Goal: Task Accomplishment & Management: Manage account settings

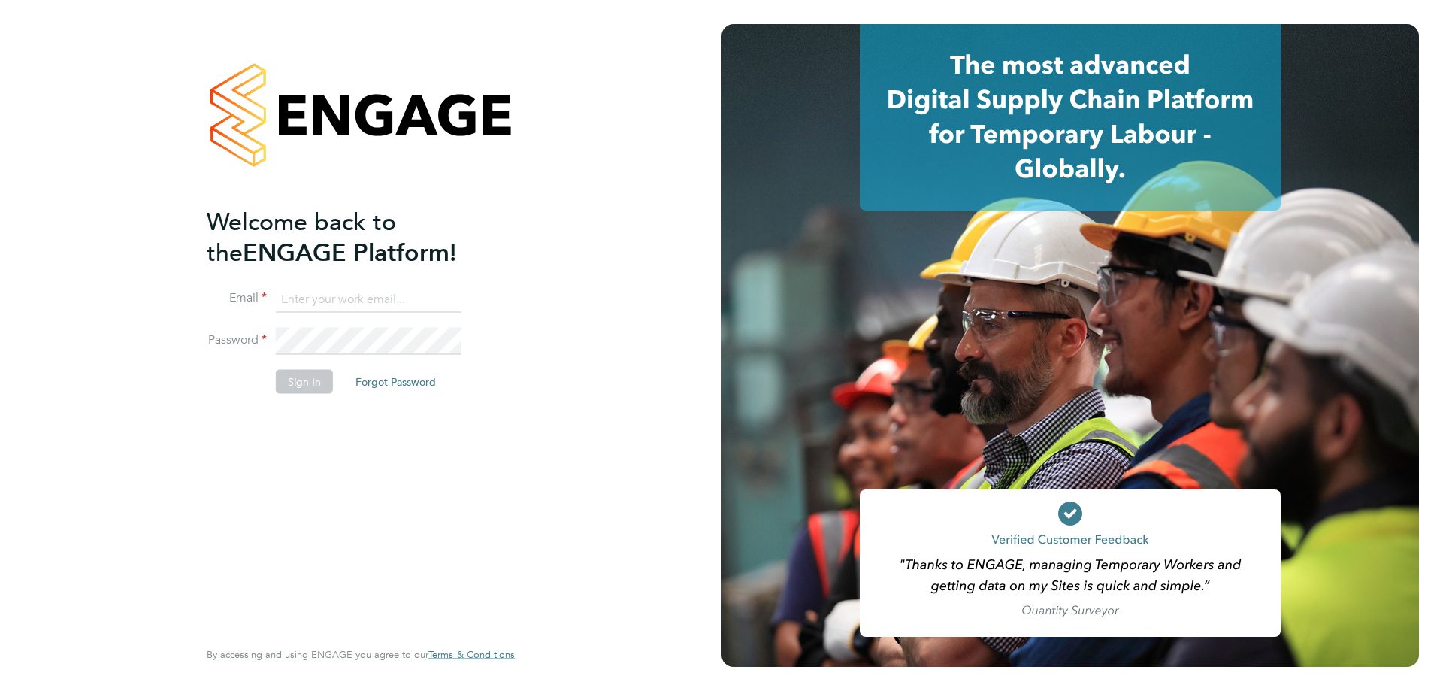
type input "[PERSON_NAME][EMAIL_ADDRESS][PERSON_NAME][DOMAIN_NAME]"
click at [286, 392] on button "Sign In" at bounding box center [304, 381] width 57 height 24
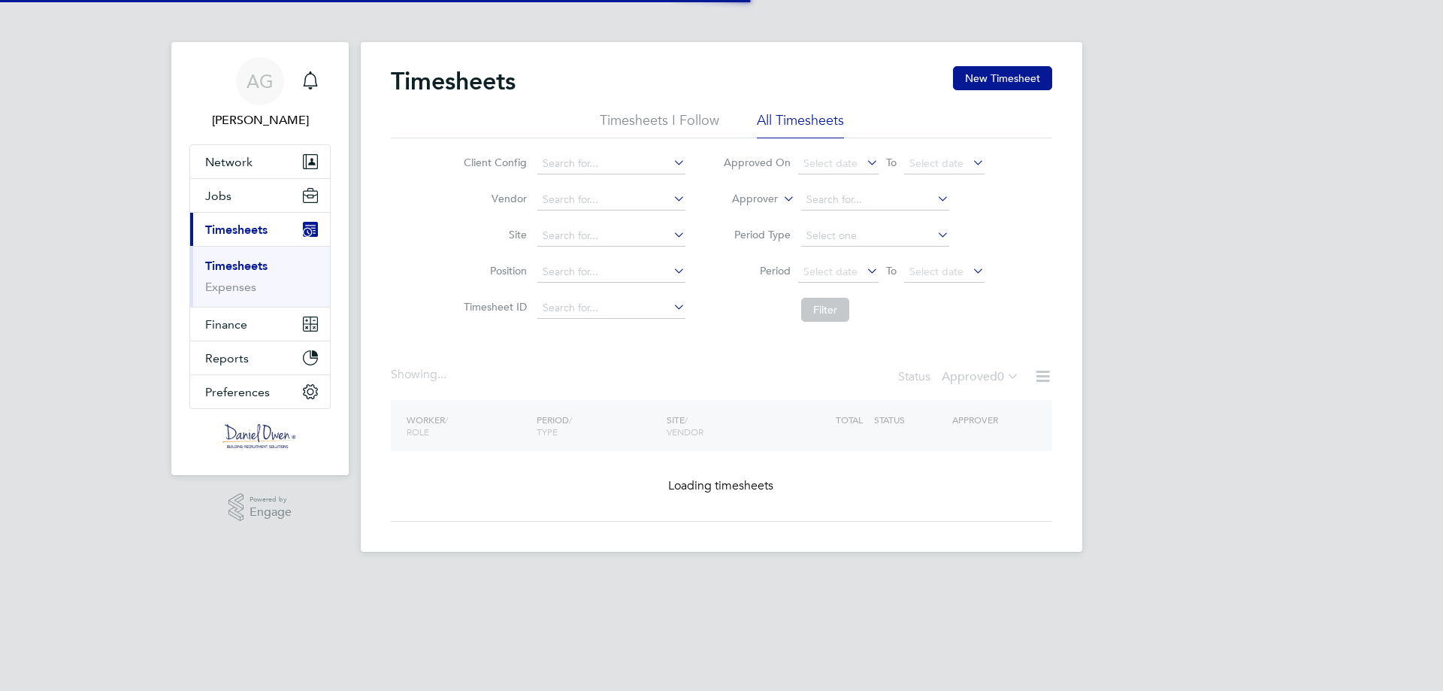
click at [770, 207] on li "Approver" at bounding box center [853, 200] width 299 height 36
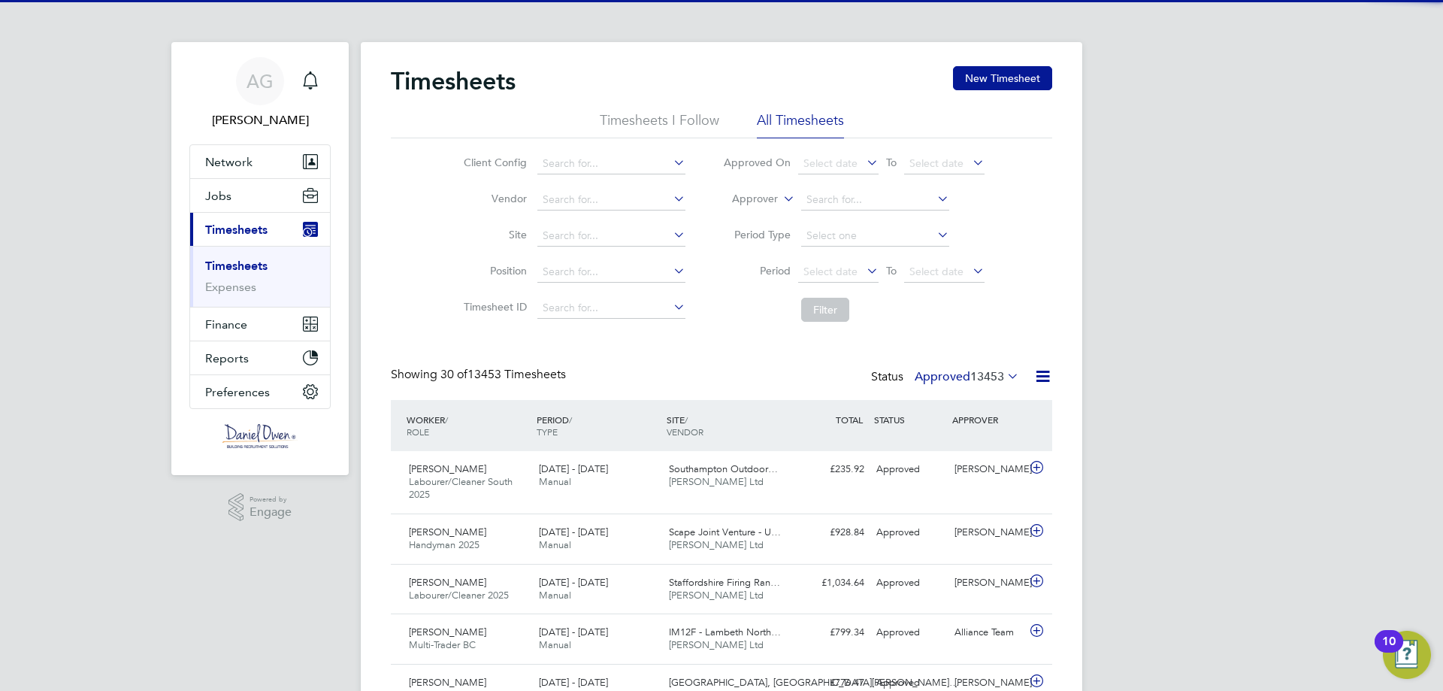
click at [771, 201] on label "Approver" at bounding box center [744, 199] width 68 height 15
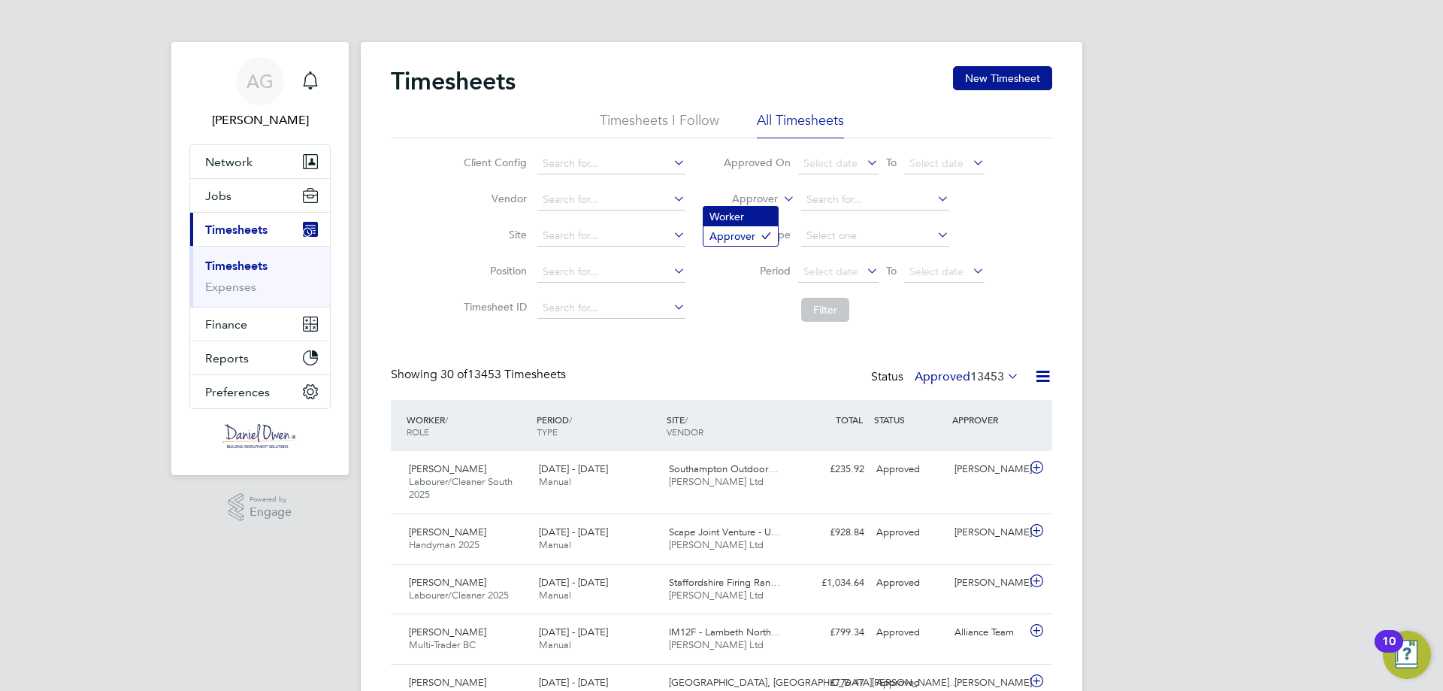
click at [754, 216] on li "Worker" at bounding box center [740, 217] width 74 height 20
click at [824, 203] on input at bounding box center [875, 199] width 148 height 21
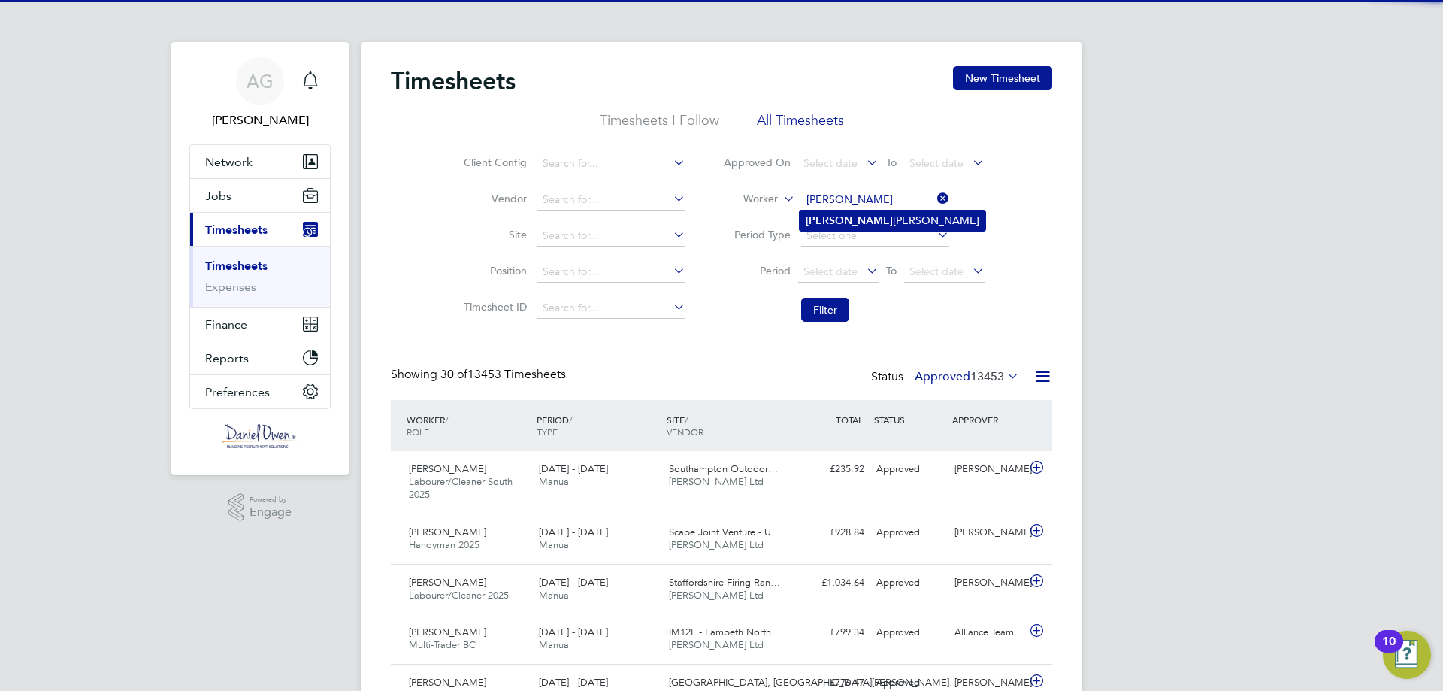
click at [839, 226] on li "[PERSON_NAME]" at bounding box center [893, 220] width 186 height 20
type input "[PERSON_NAME]"
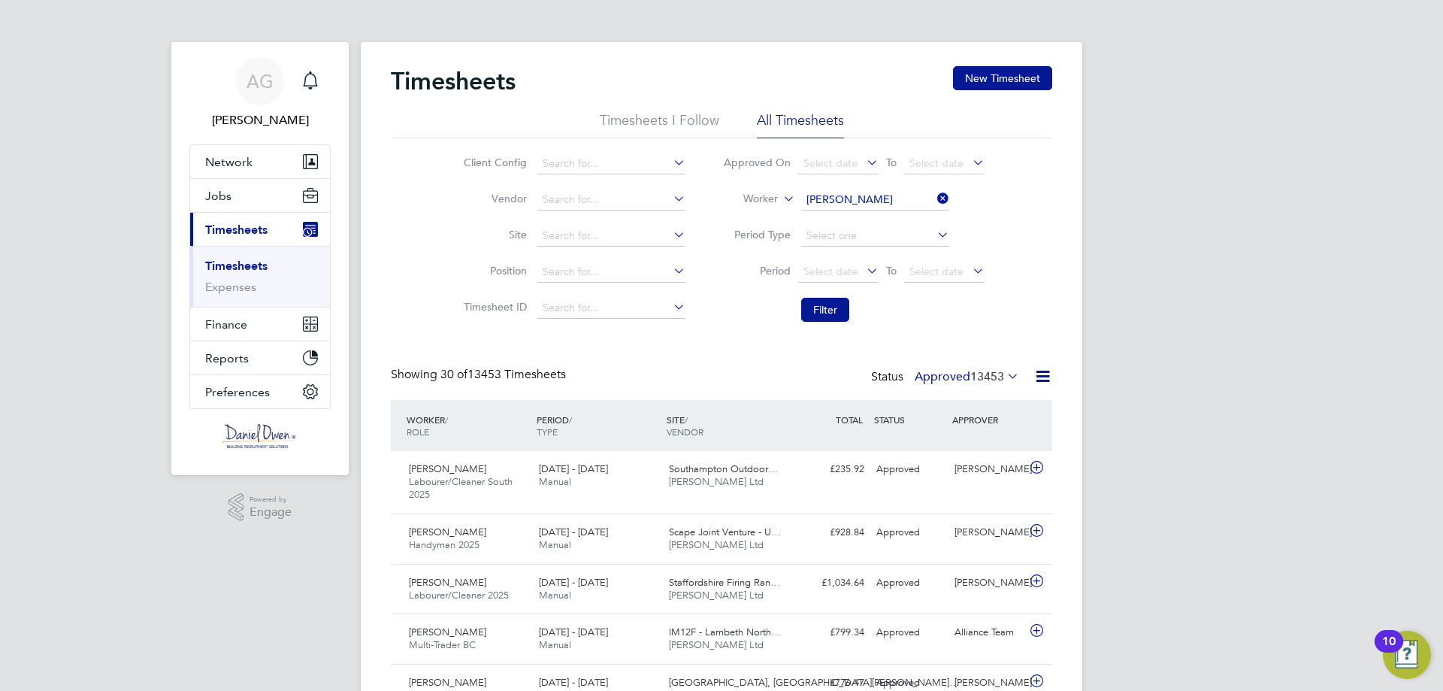
click at [837, 297] on li "Filter" at bounding box center [853, 309] width 299 height 39
drag, startPoint x: 849, startPoint y: 304, endPoint x: 863, endPoint y: 301, distance: 13.9
click at [850, 304] on li "Filter" at bounding box center [853, 309] width 299 height 39
click at [827, 310] on button "Filter" at bounding box center [825, 310] width 48 height 24
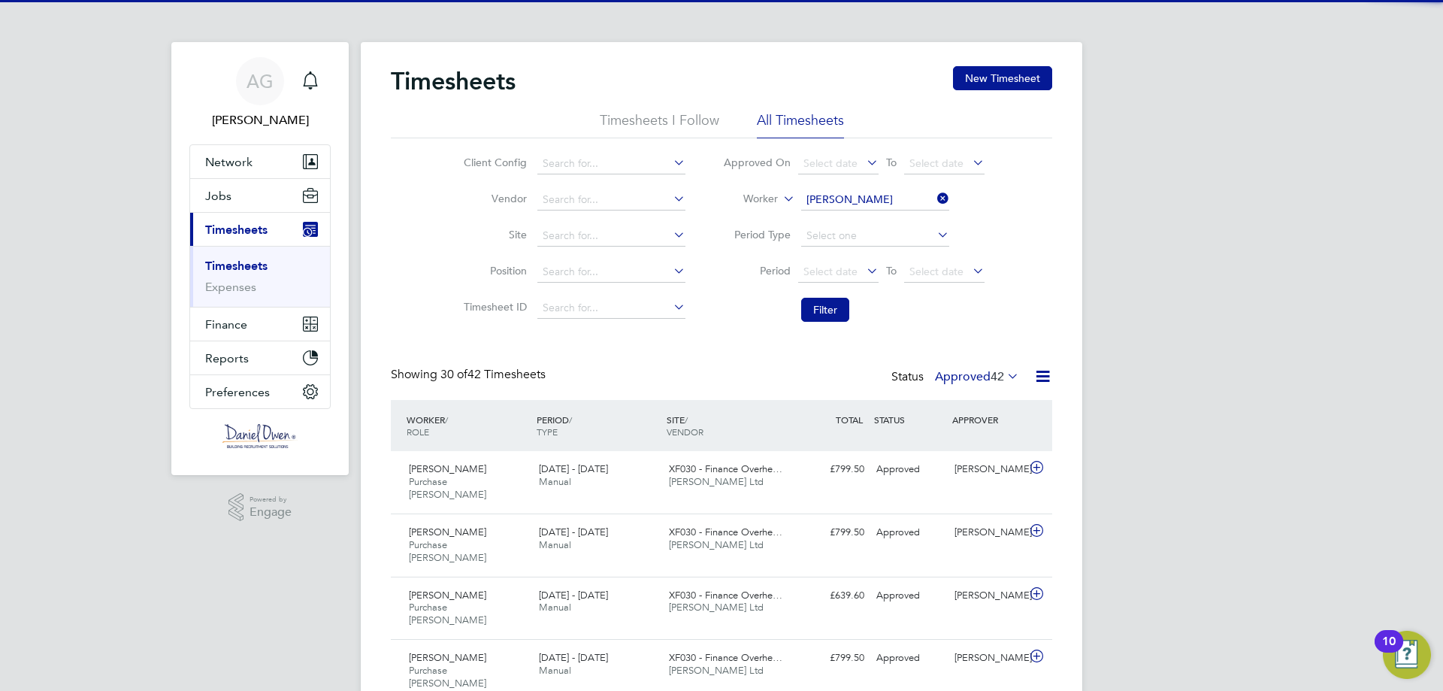
click at [946, 379] on label "Approved 42" at bounding box center [977, 376] width 84 height 15
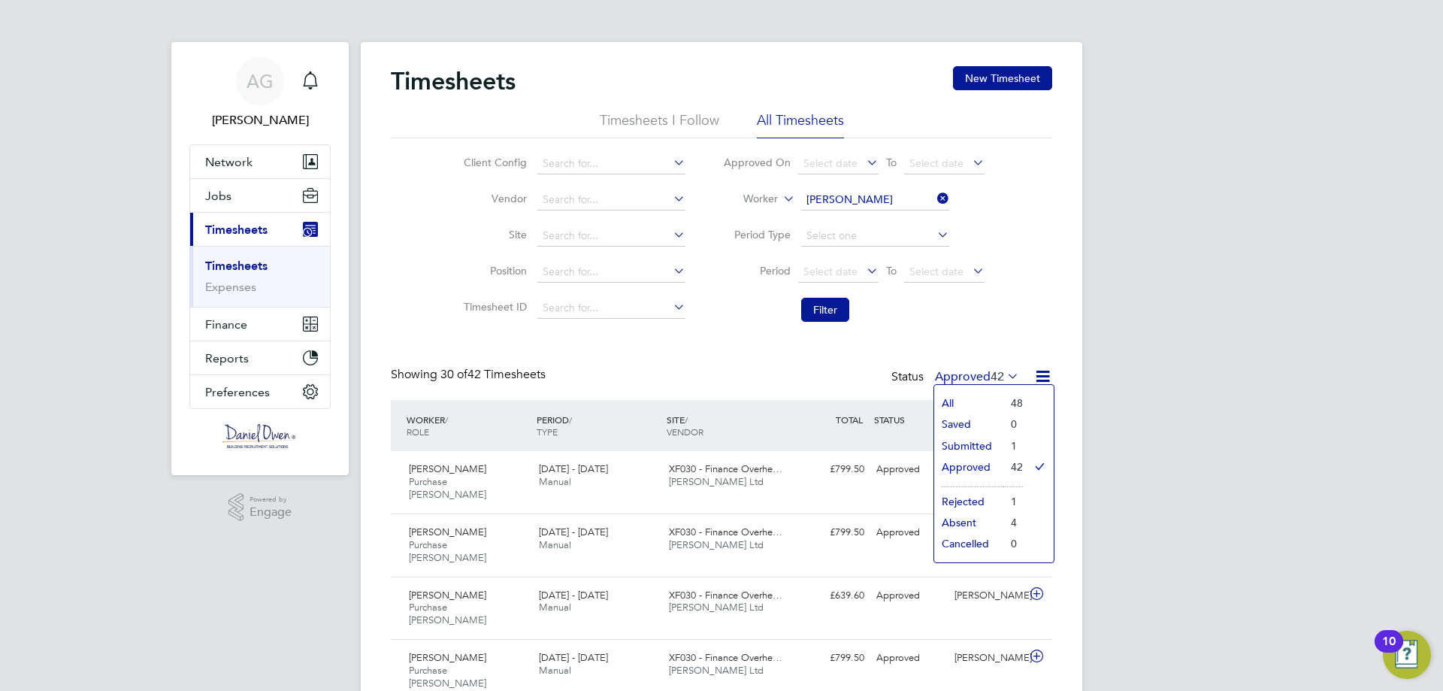
click at [954, 438] on li "Submitted" at bounding box center [968, 445] width 69 height 21
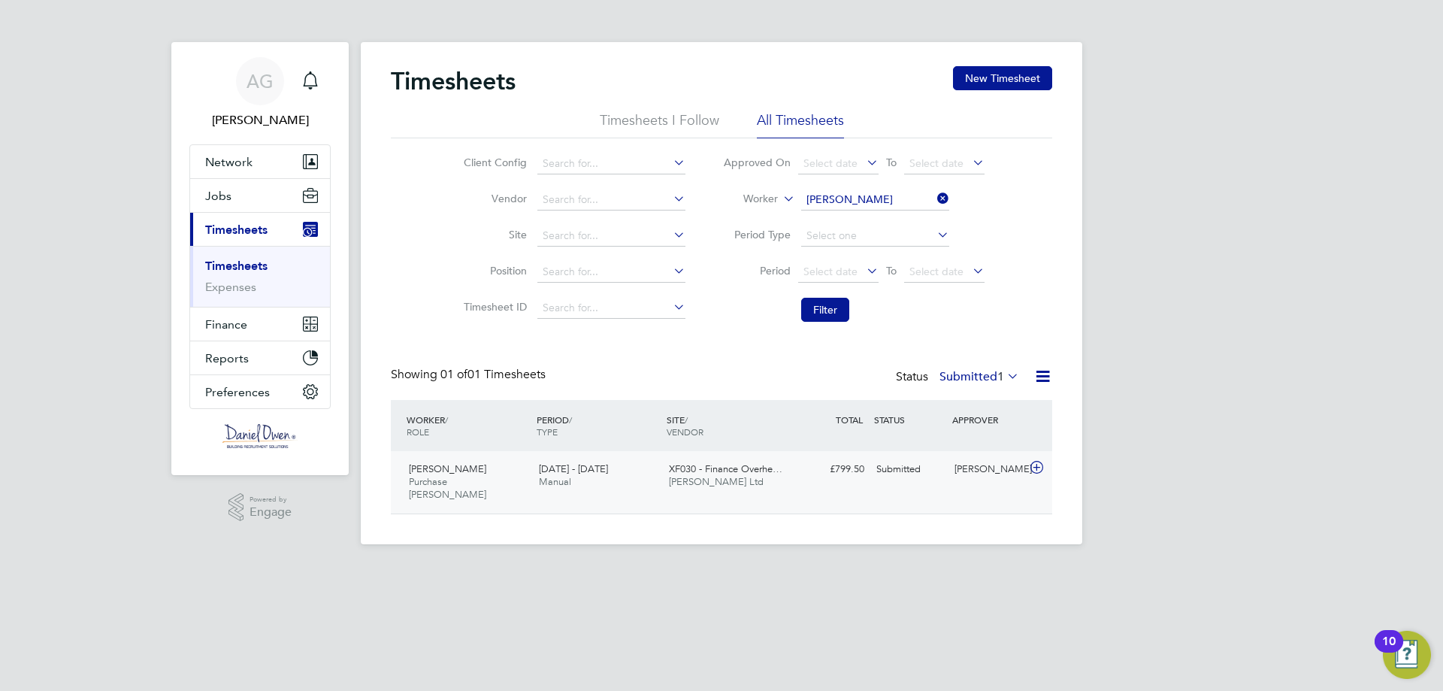
click at [689, 491] on div "XF030 - Finance Overhe… [PERSON_NAME] Ltd" at bounding box center [728, 476] width 130 height 38
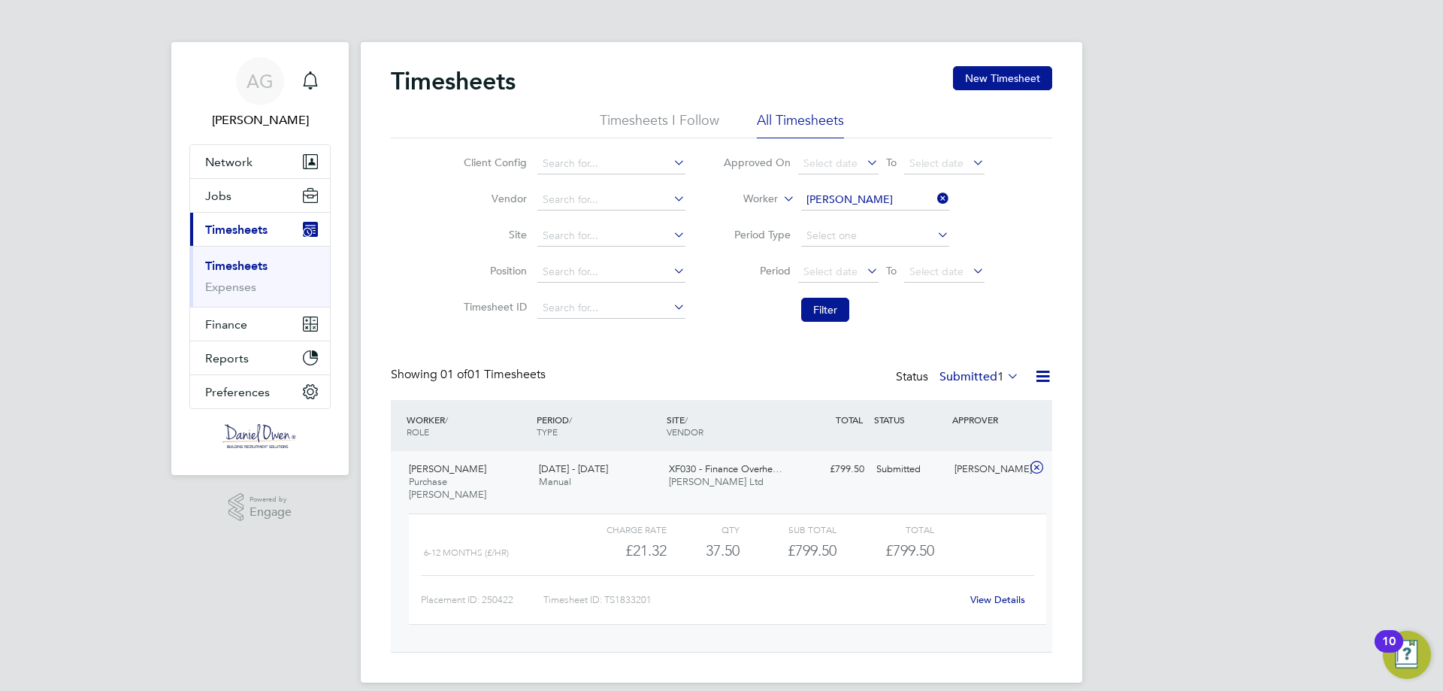
click at [934, 195] on icon at bounding box center [934, 198] width 0 height 21
